Goal: Information Seeking & Learning: Learn about a topic

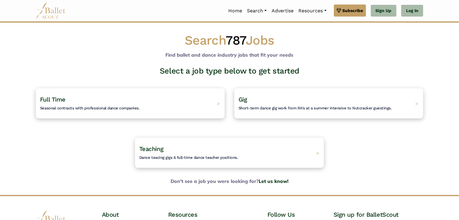
scroll to position [62, 0]
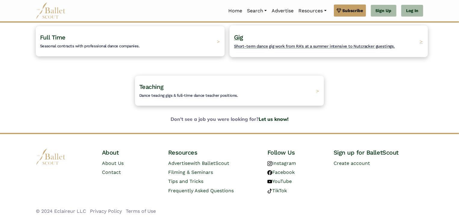
click at [419, 41] on div "Gig Short-term dance gig work from RA's at a summer intensive to Nutcracker gue…" at bounding box center [329, 41] width 198 height 32
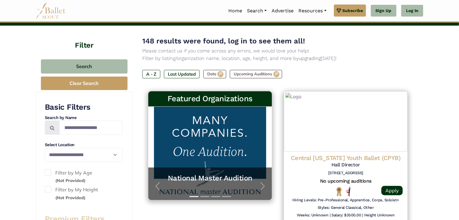
type input "******"
type input "*****"
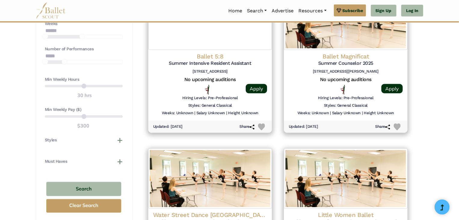
scroll to position [512, 0]
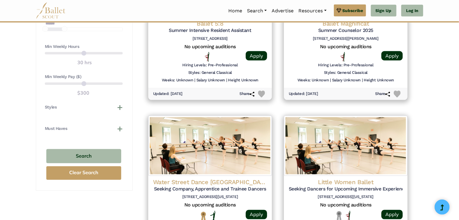
drag, startPoint x: 59, startPoint y: 80, endPoint x: 69, endPoint y: 82, distance: 10.4
click at [69, 82] on div "Min Weekly Pay ($) $300" at bounding box center [84, 85] width 78 height 23
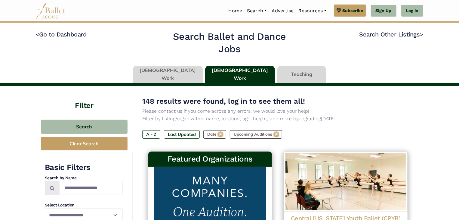
scroll to position [60, 0]
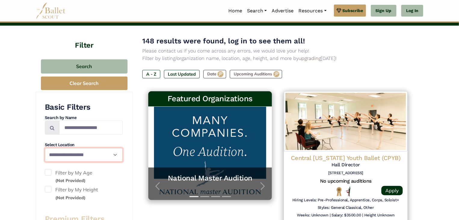
click at [110, 156] on select "**********" at bounding box center [84, 155] width 78 height 14
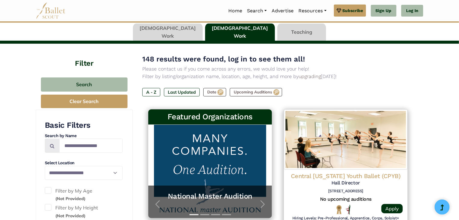
scroll to position [30, 0]
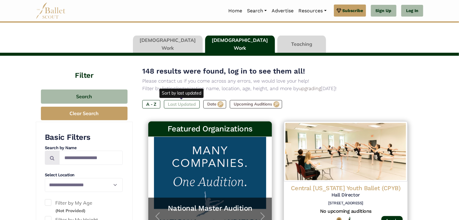
click at [178, 102] on label "Last Updated" at bounding box center [182, 104] width 36 height 8
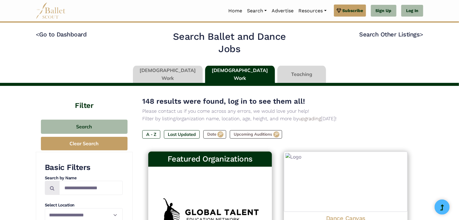
scroll to position [120, 0]
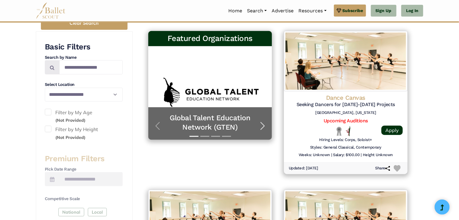
click at [264, 126] on span "button" at bounding box center [263, 126] width 10 height 10
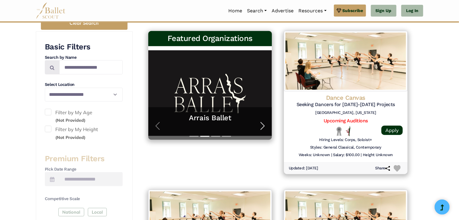
click at [264, 126] on span "button" at bounding box center [263, 126] width 10 height 10
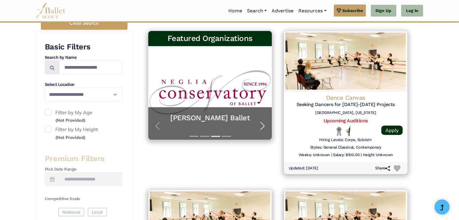
click at [264, 126] on span "button" at bounding box center [263, 126] width 10 height 10
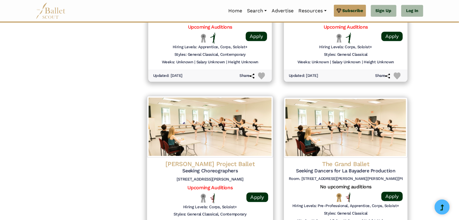
scroll to position [783, 0]
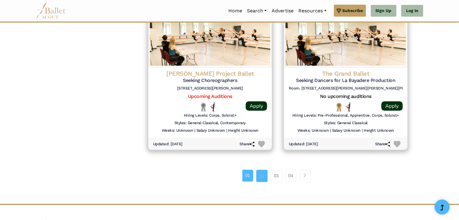
click at [262, 174] on link "02" at bounding box center [261, 175] width 11 height 12
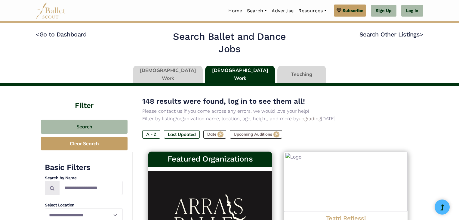
type input "******"
type input "*****"
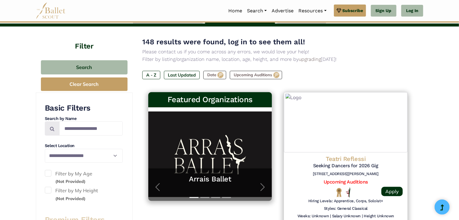
scroll to position [150, 0]
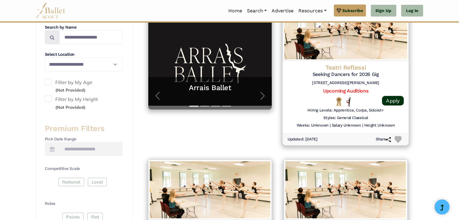
click at [365, 75] on h5 "Seeking Dancers for 2026 Gig" at bounding box center [346, 74] width 116 height 6
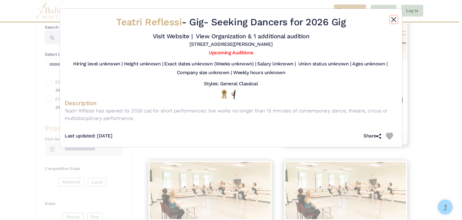
click at [395, 20] on button "Close" at bounding box center [393, 19] width 7 height 7
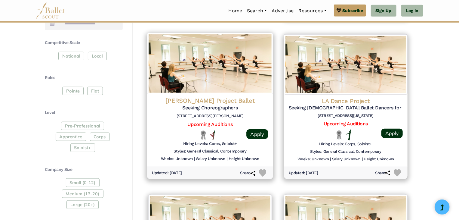
scroll to position [331, 0]
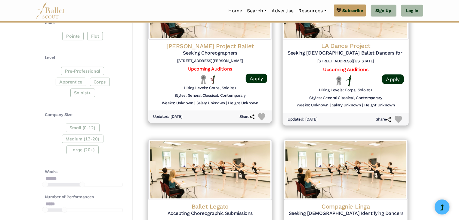
click at [353, 51] on h5 "Seeking Male Ballet Dancers for ROMEO & JULIET SUITE" at bounding box center [346, 53] width 116 height 6
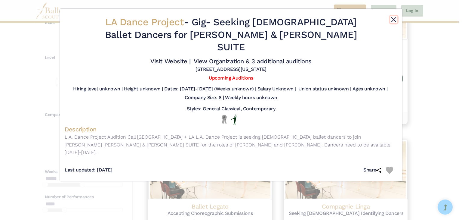
click at [395, 20] on button "Close" at bounding box center [393, 19] width 7 height 7
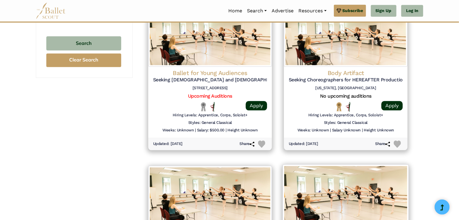
scroll to position [783, 0]
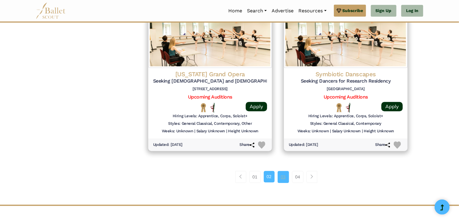
click at [286, 178] on link "03" at bounding box center [283, 177] width 11 height 12
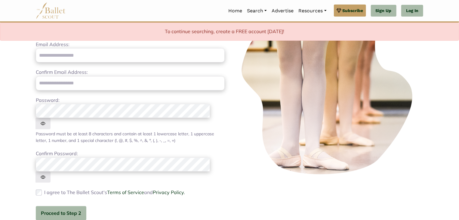
scroll to position [162, 0]
